Goal: Browse casually

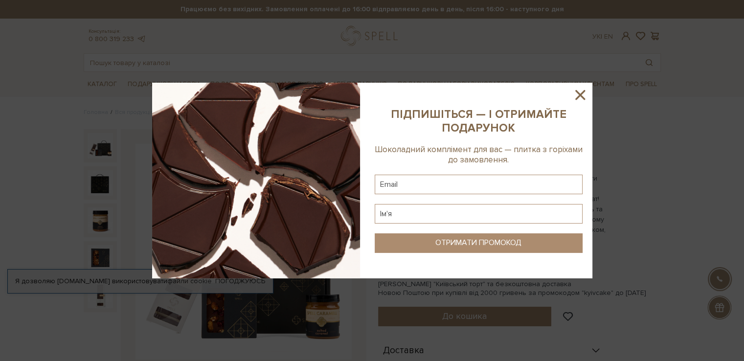
click at [579, 97] on icon at bounding box center [580, 95] width 10 height 10
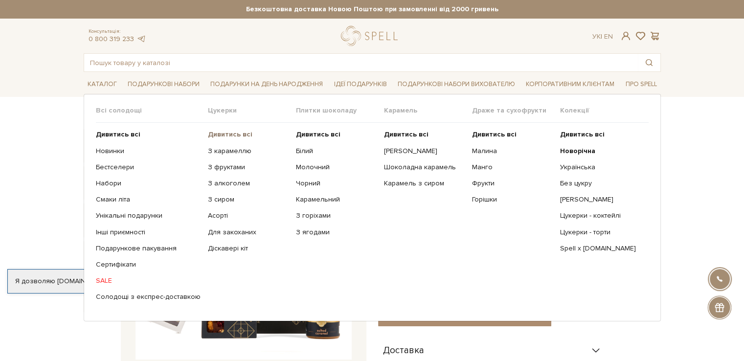
click at [217, 132] on b "Дивитись всі" at bounding box center [230, 134] width 45 height 8
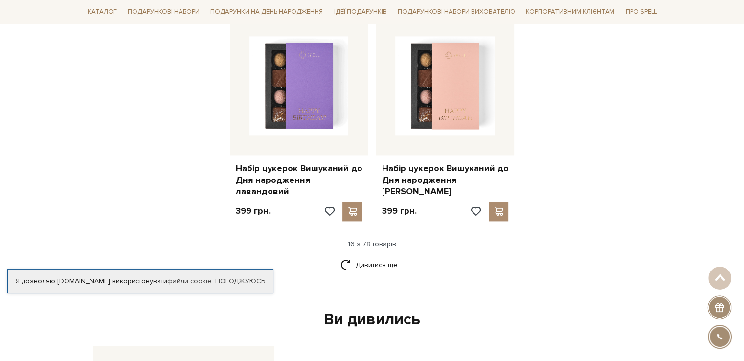
scroll to position [1271, 0]
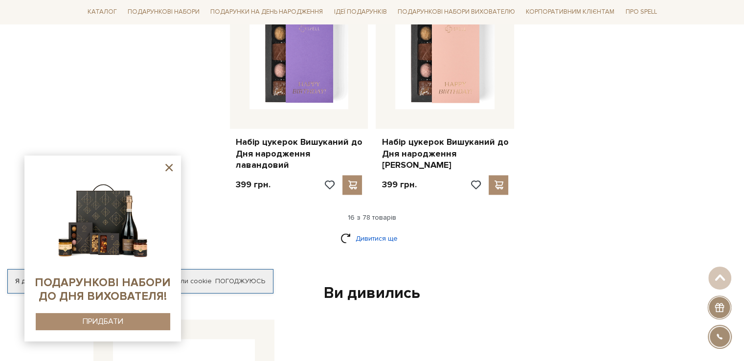
click at [374, 230] on link "Дивитися ще" at bounding box center [372, 238] width 64 height 17
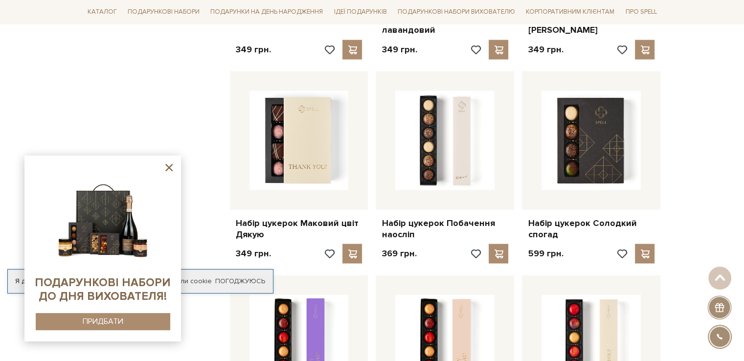
scroll to position [1956, 0]
